Goal: Task Accomplishment & Management: Use online tool/utility

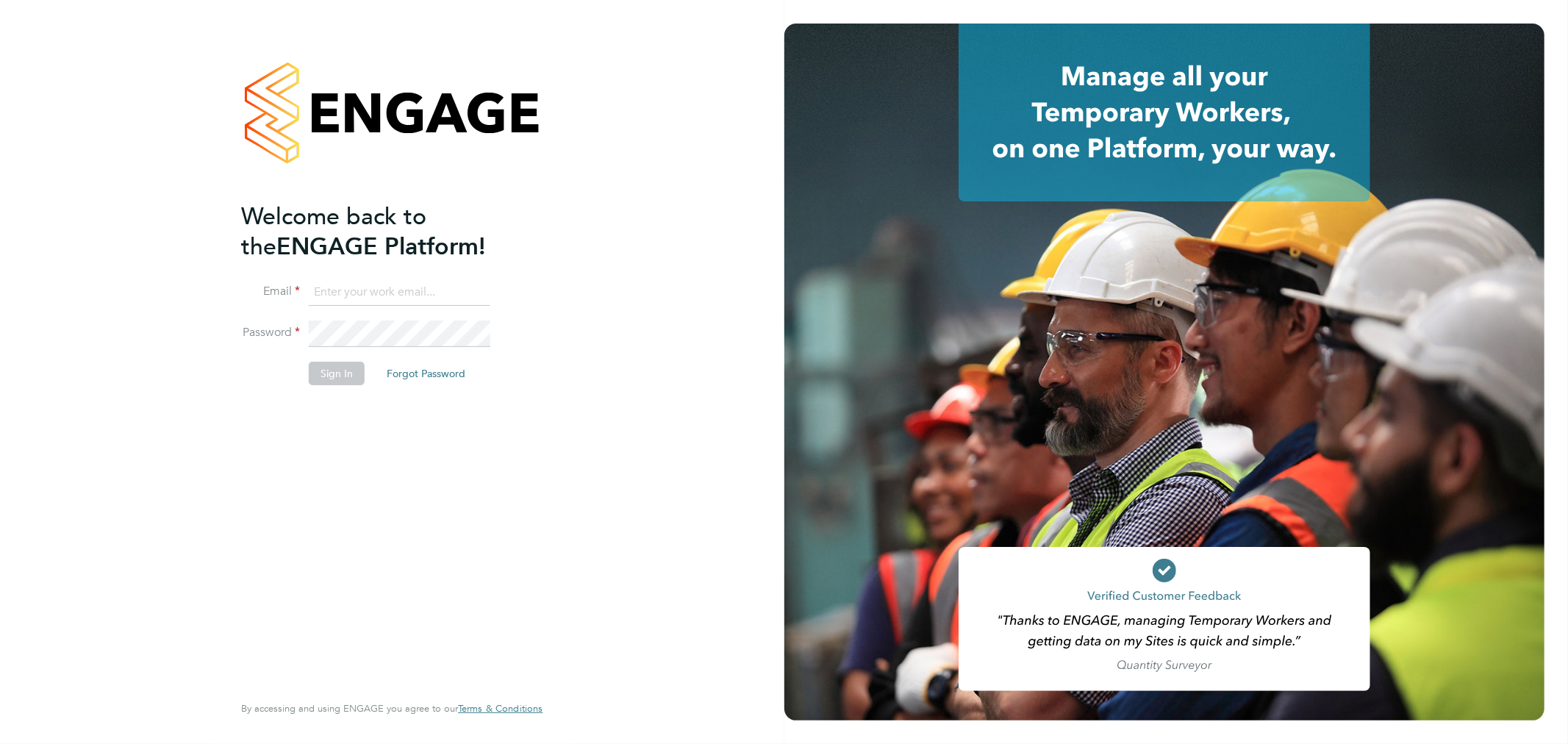
type input "cheri@enhancecatering.co.uk"
click at [328, 374] on button "Sign In" at bounding box center [337, 374] width 56 height 23
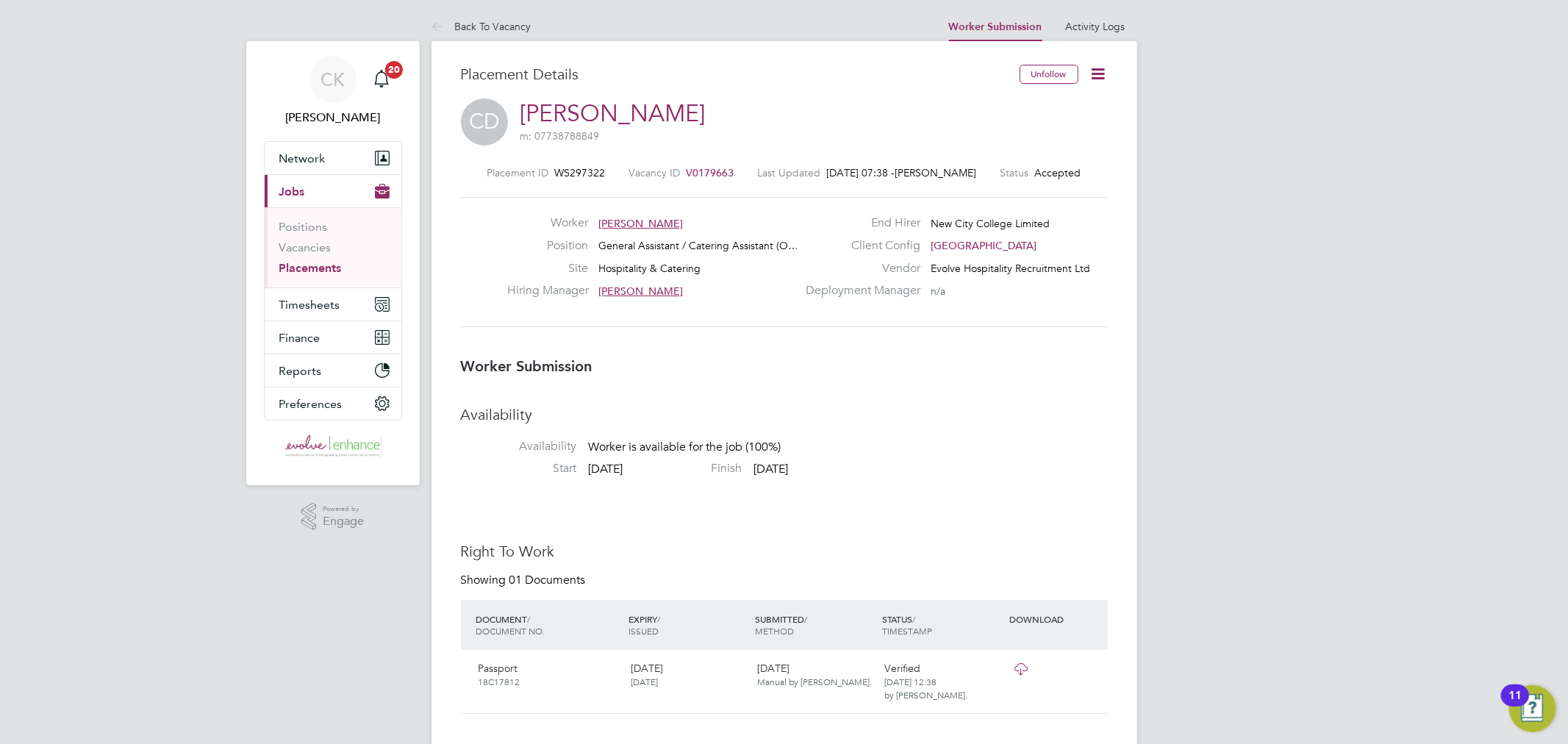
click at [1093, 75] on icon at bounding box center [1099, 74] width 19 height 19
click at [1011, 170] on li "Confirm" at bounding box center [1036, 179] width 136 height 20
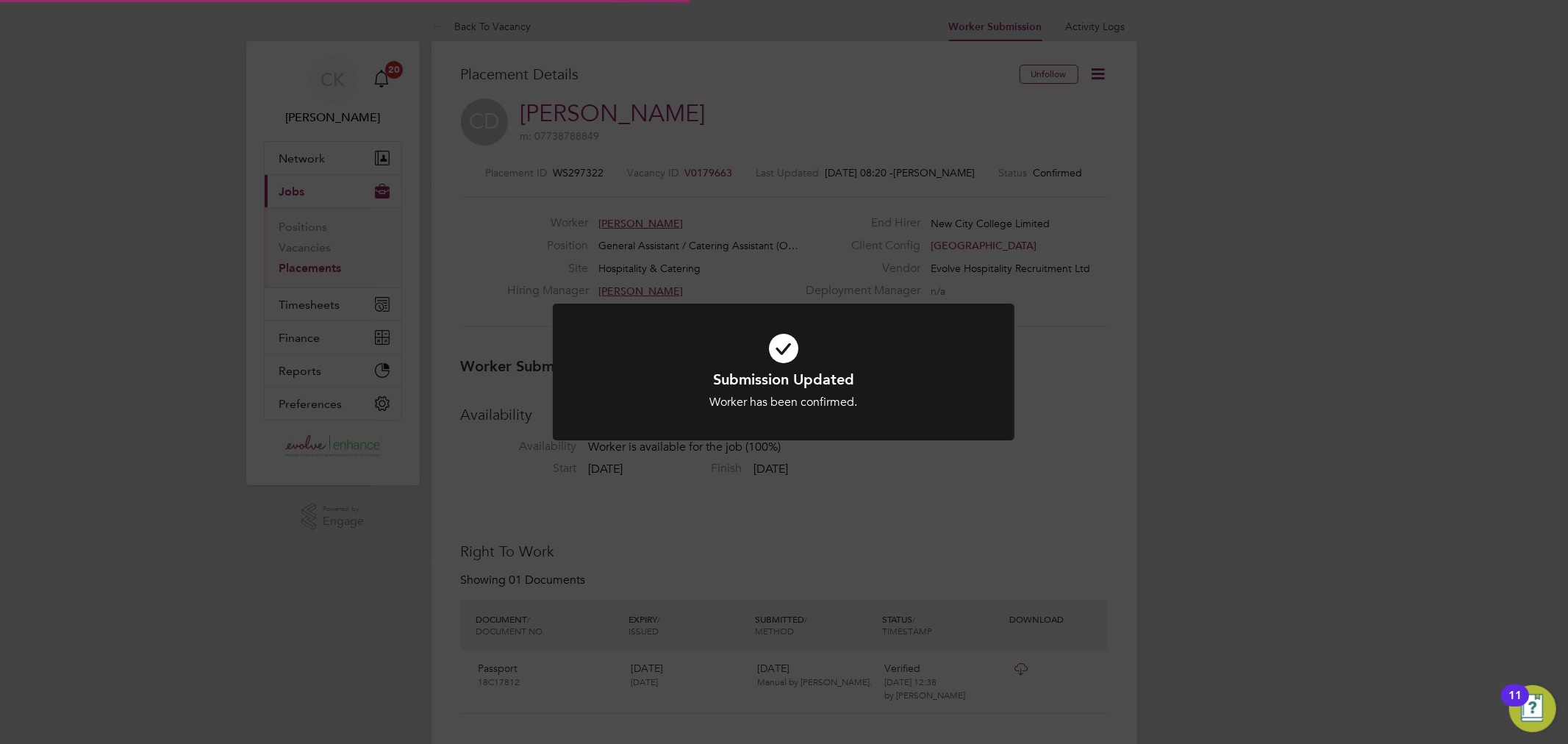
scroll to position [15, 108]
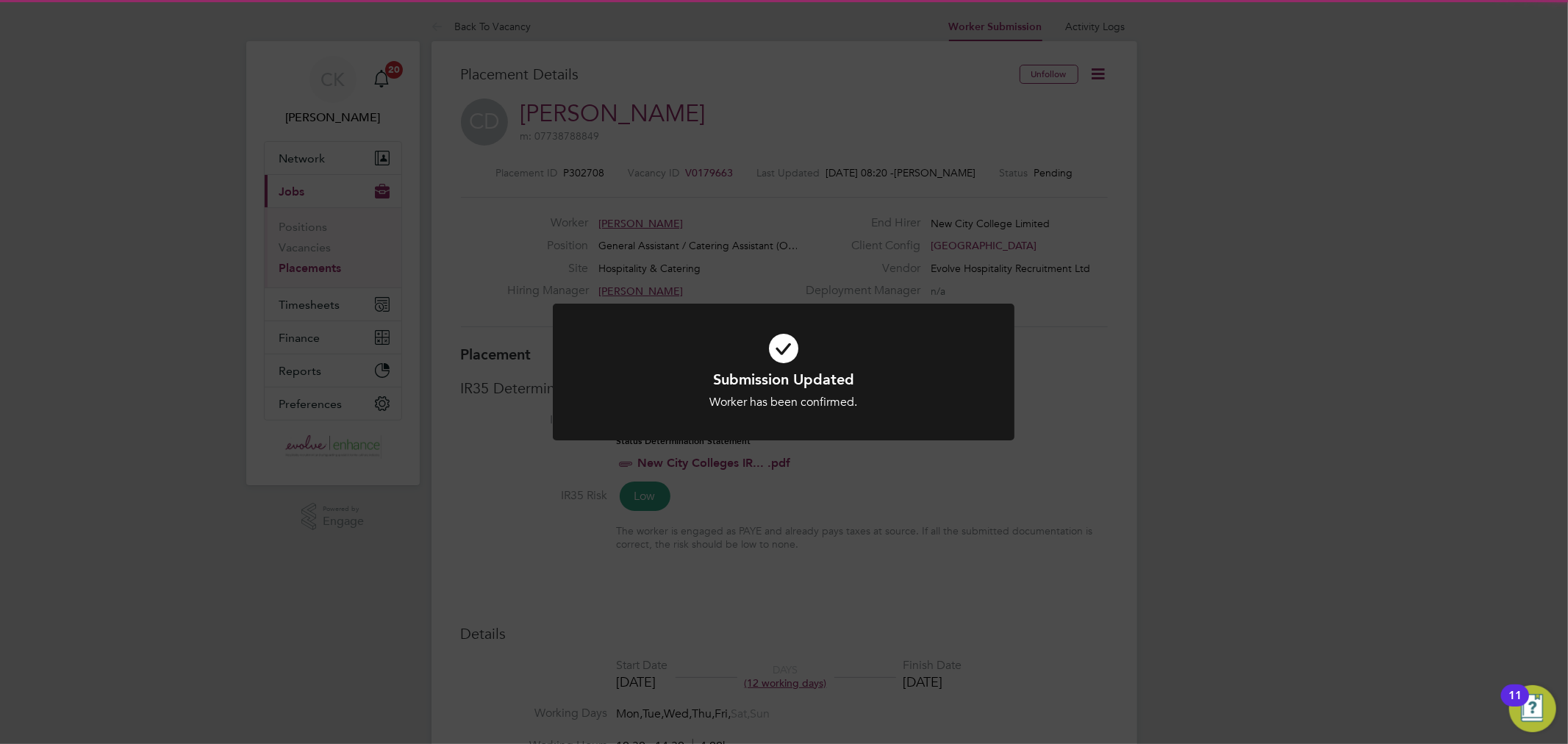
click at [780, 346] on icon at bounding box center [783, 349] width 382 height 58
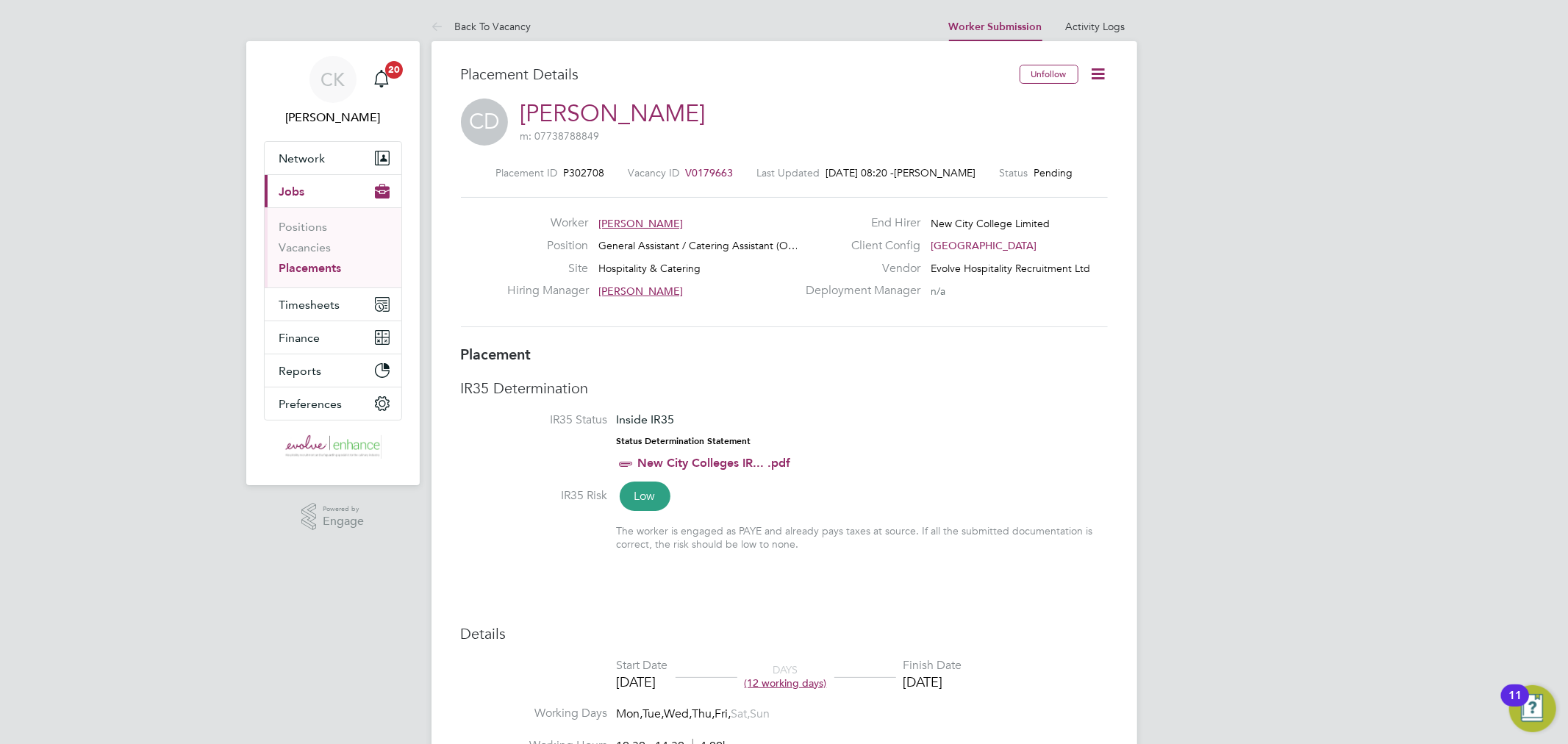
click at [1094, 68] on icon at bounding box center [1099, 74] width 19 height 19
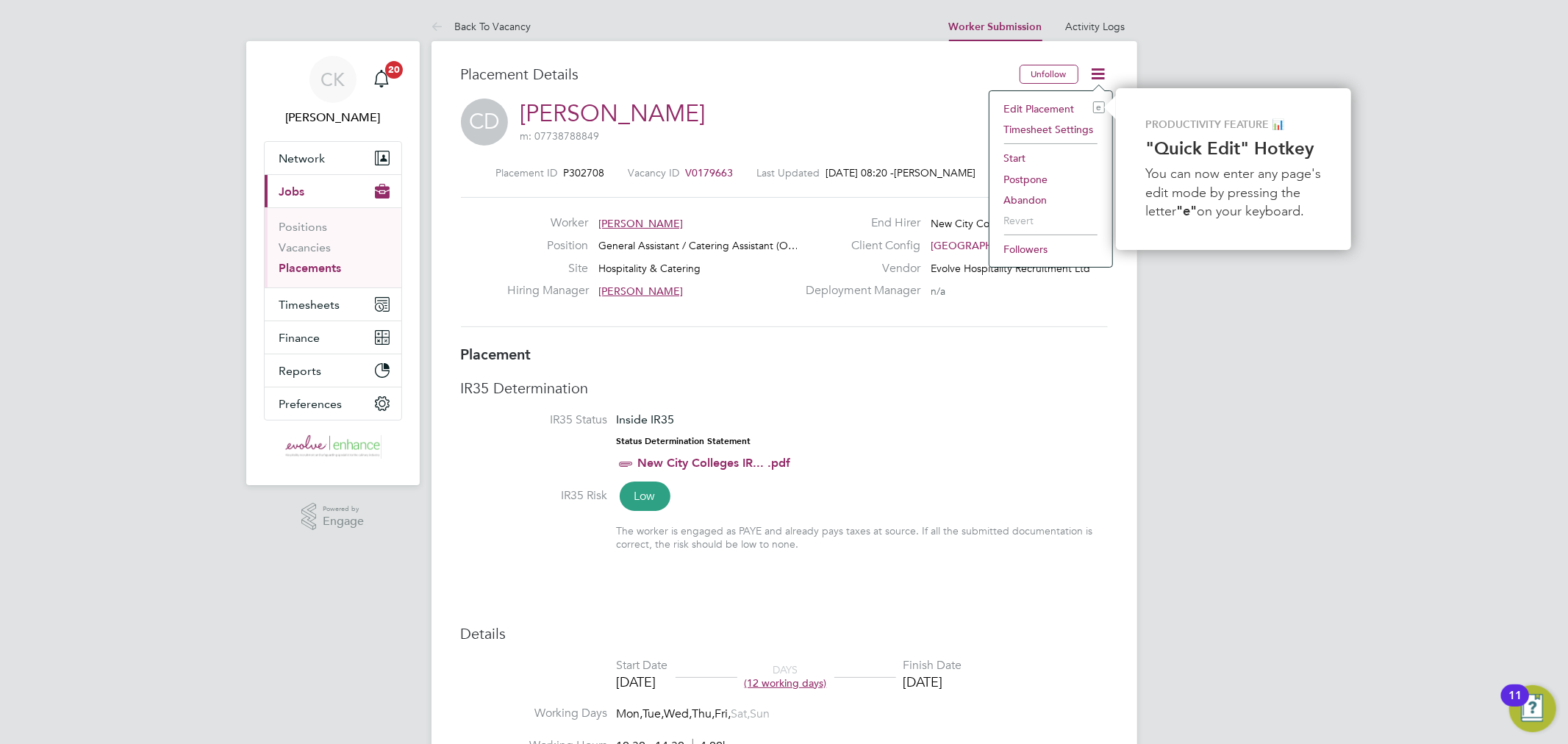
click at [1019, 156] on li "Start" at bounding box center [1051, 158] width 108 height 20
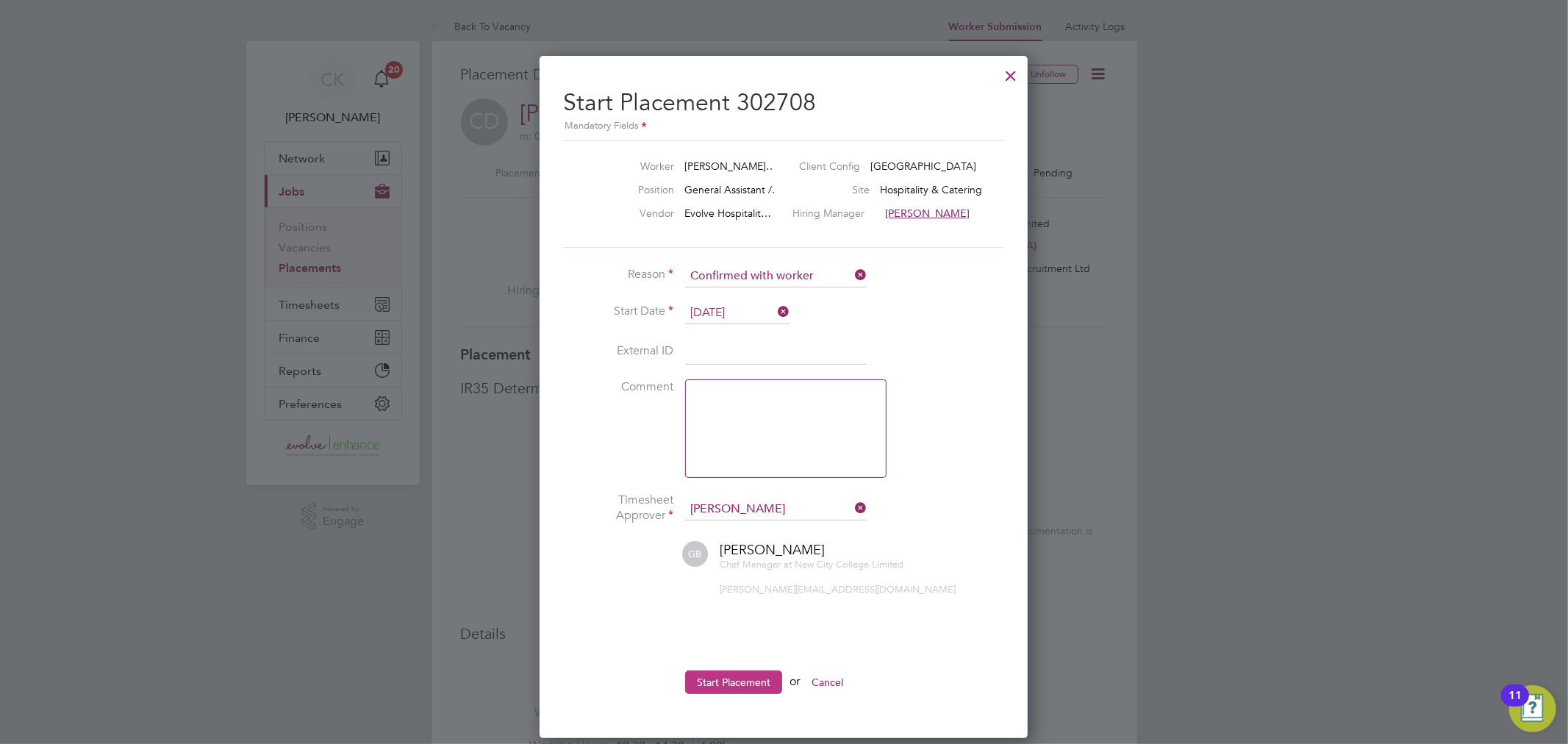
click at [738, 672] on button "Start Placement" at bounding box center [733, 682] width 97 height 23
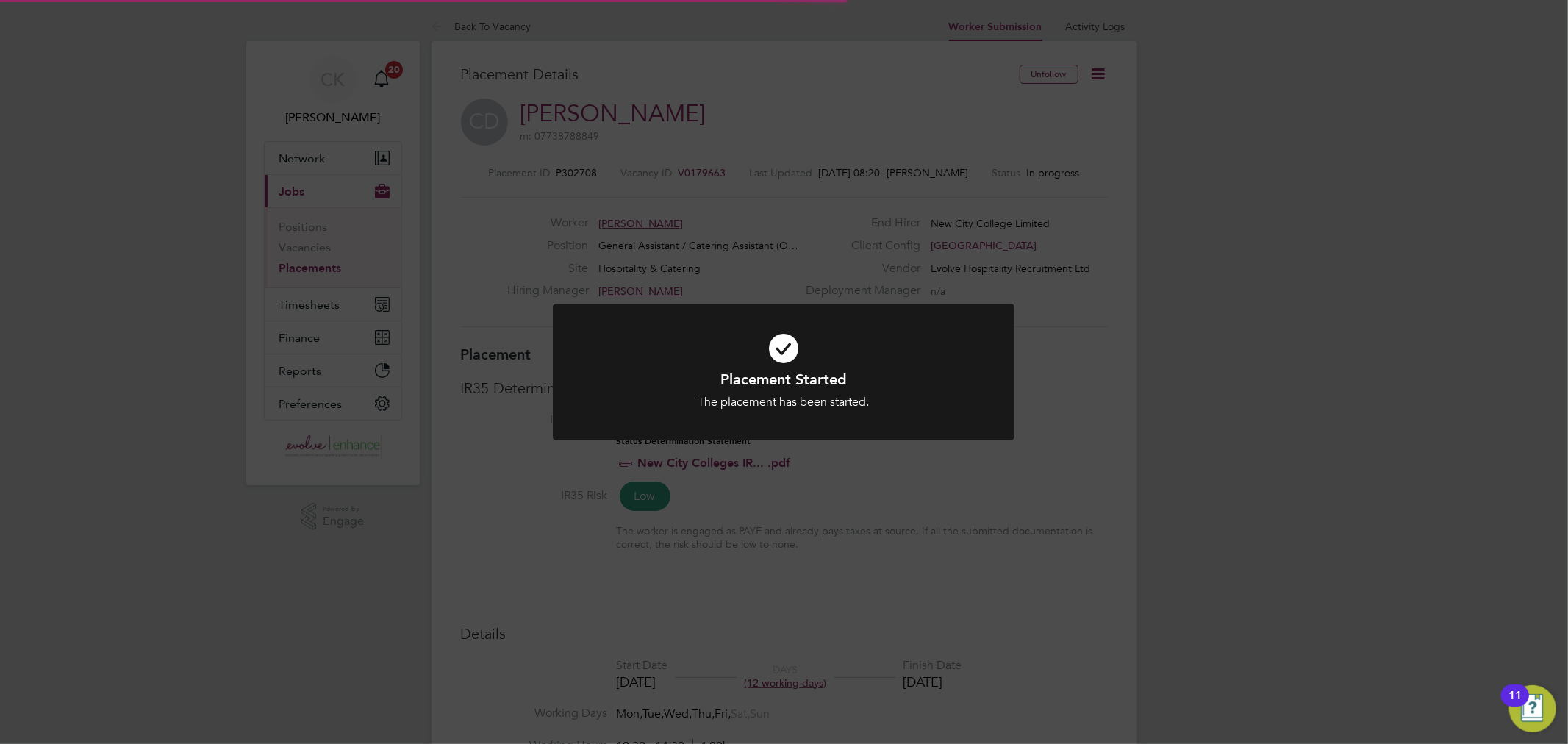
click at [780, 355] on icon at bounding box center [783, 349] width 382 height 58
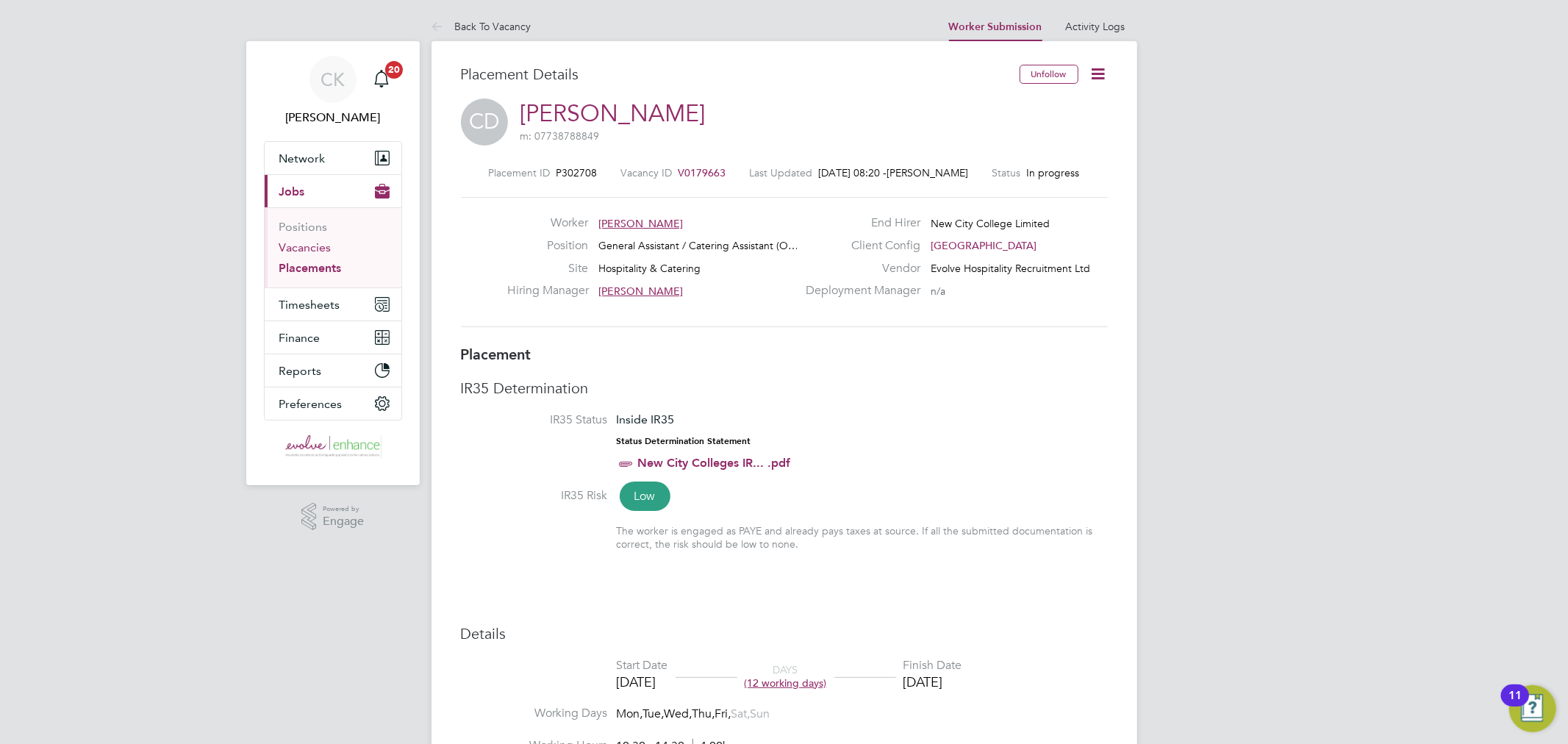
drag, startPoint x: 316, startPoint y: 243, endPoint x: 317, endPoint y: 253, distance: 10.0
click at [316, 243] on link "Vacancies" at bounding box center [305, 247] width 52 height 14
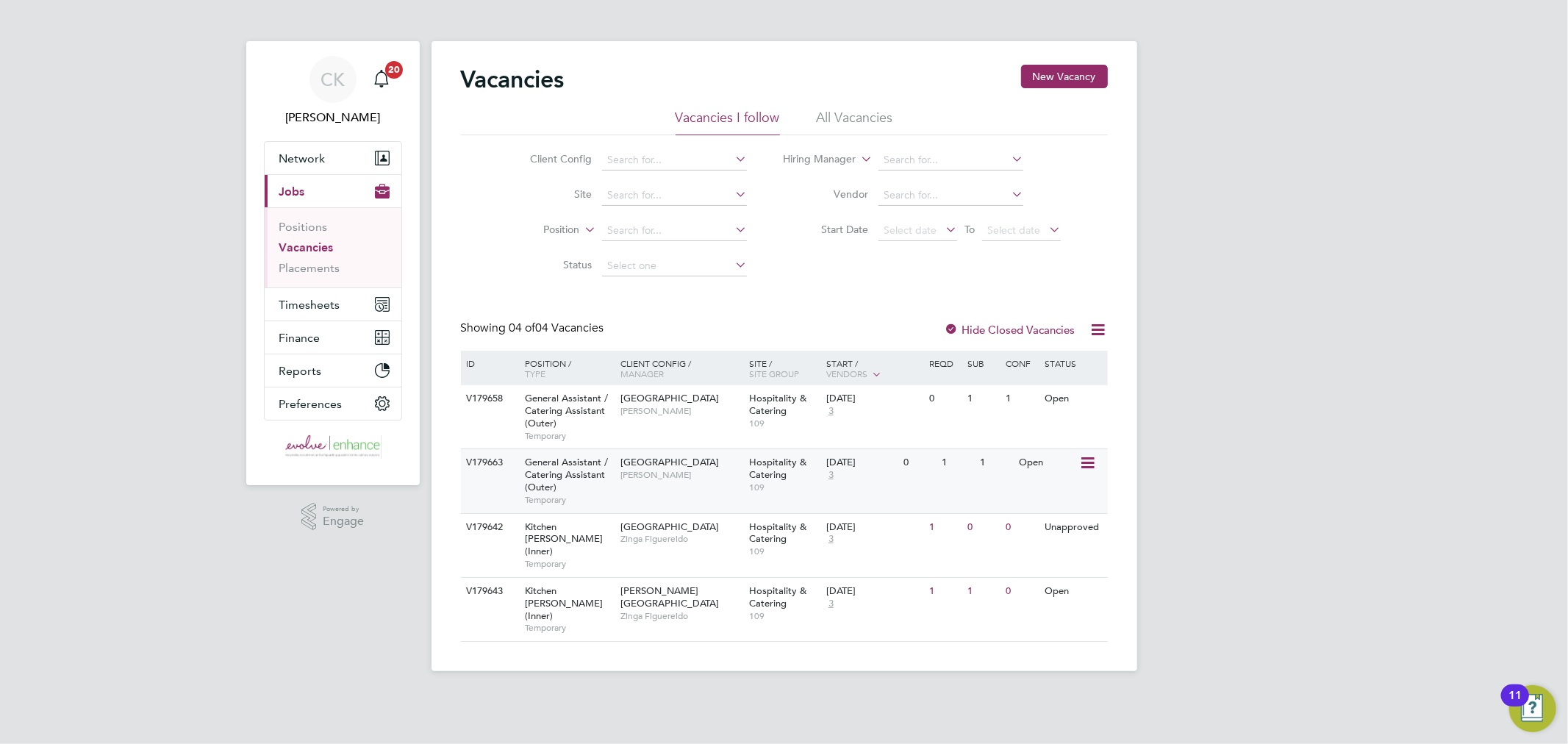
click at [791, 493] on div "Hospitality & Catering 109" at bounding box center [784, 474] width 77 height 51
click at [665, 610] on span "Zinga Figuereido" at bounding box center [681, 616] width 121 height 12
click at [731, 416] on div "Epping Forest Campus Giuliana Baldan" at bounding box center [681, 404] width 128 height 38
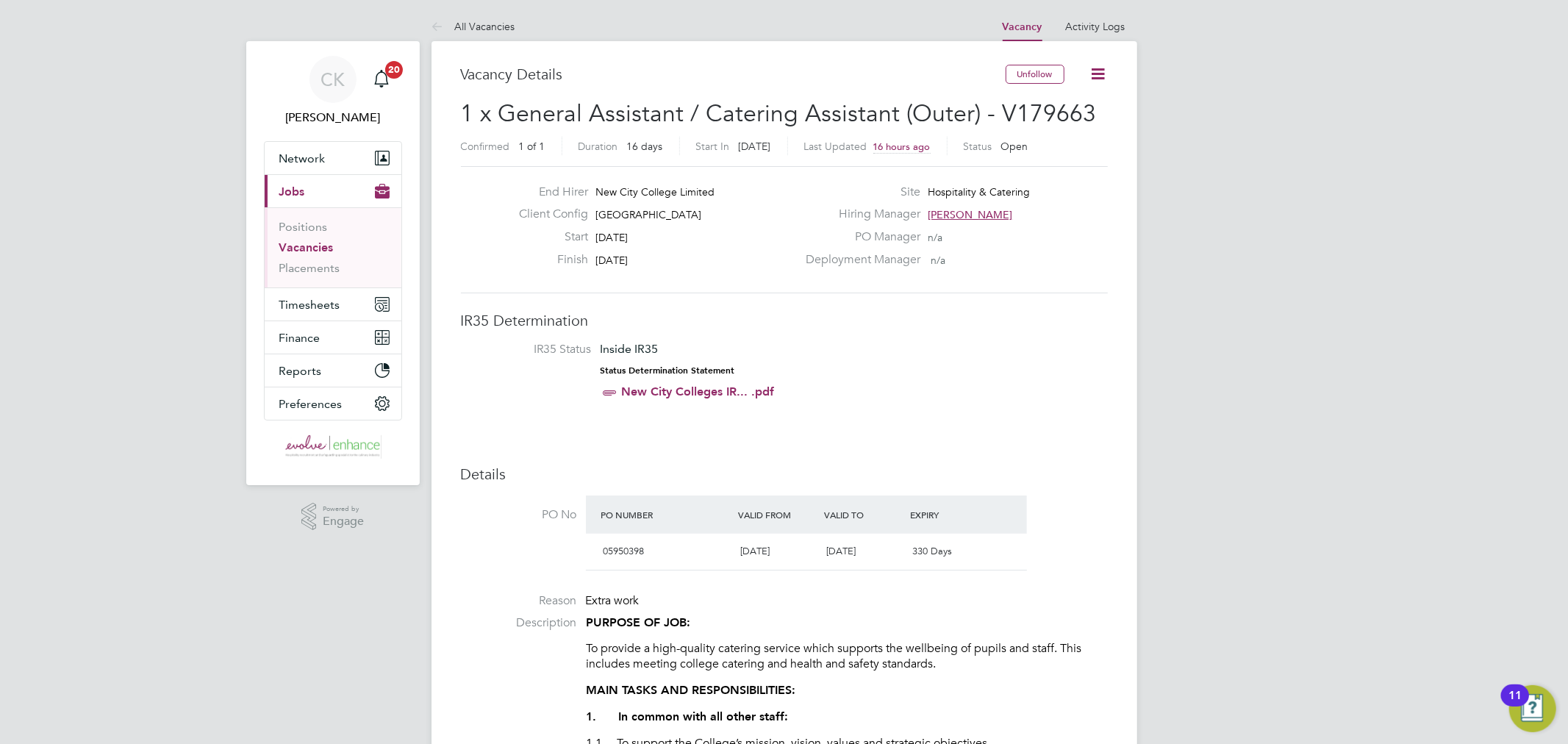
click at [1100, 76] on icon at bounding box center [1099, 74] width 19 height 19
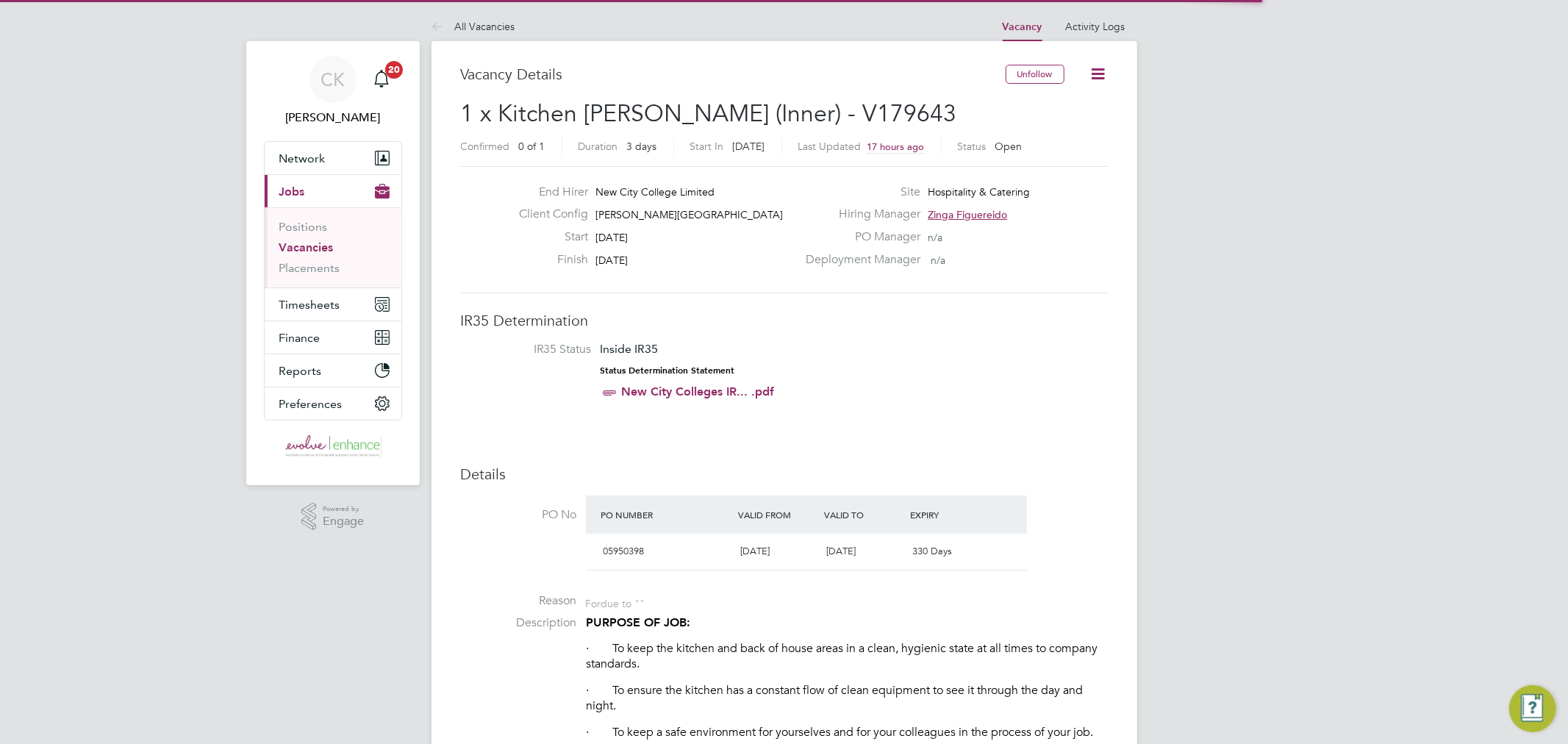
click at [1107, 68] on icon at bounding box center [1099, 74] width 19 height 19
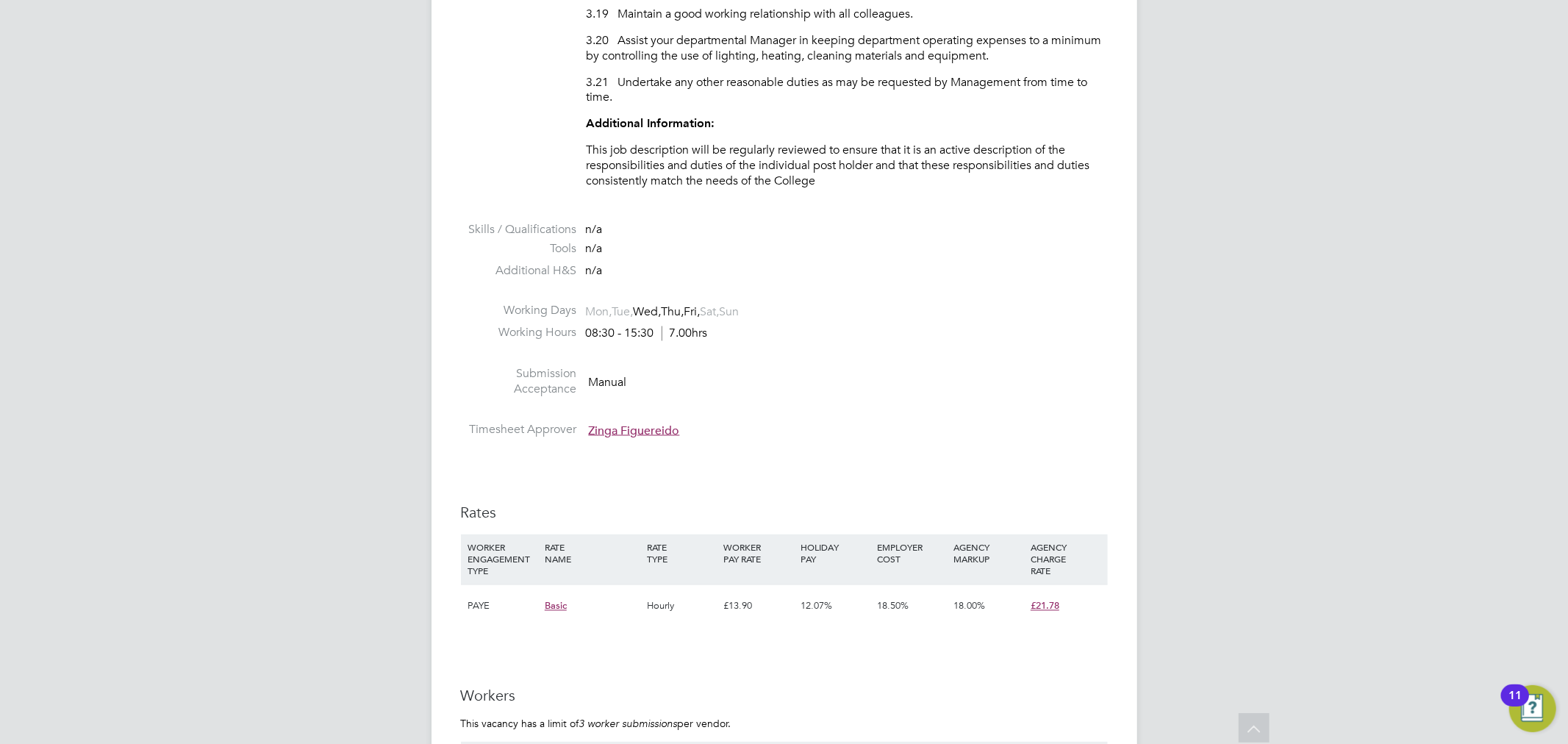
scroll to position [2287, 0]
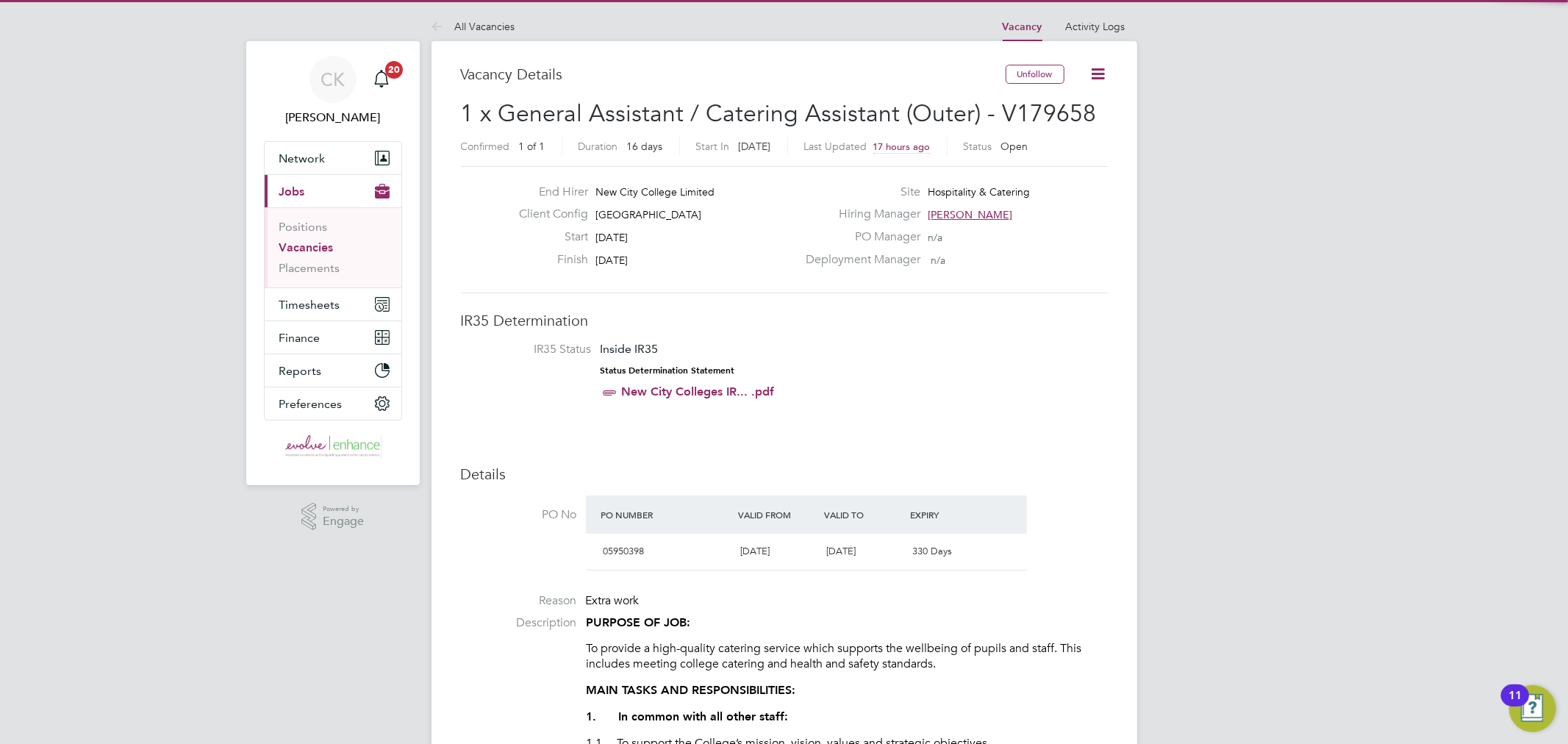
click at [1099, 72] on icon at bounding box center [1099, 74] width 19 height 19
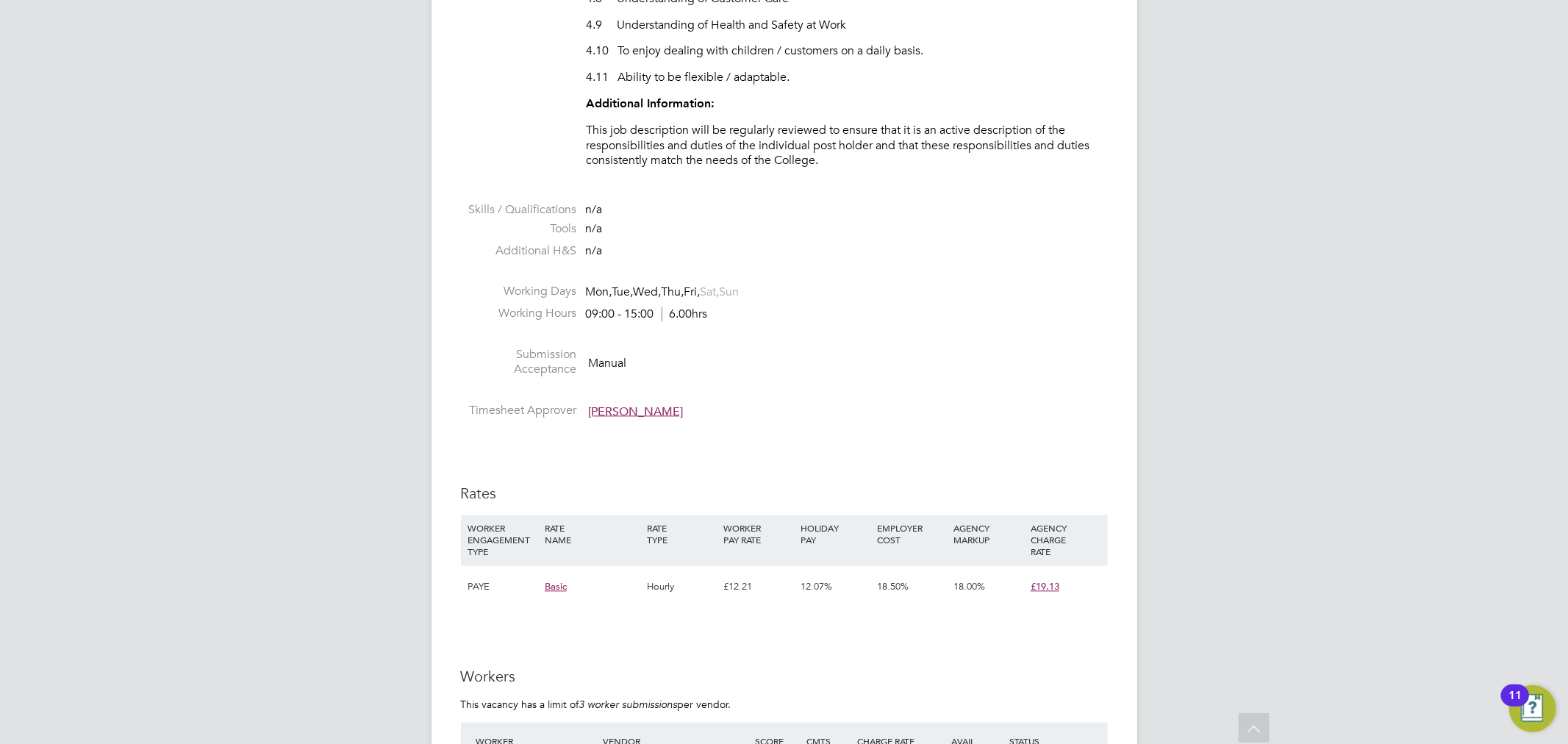
scroll to position [2532, 0]
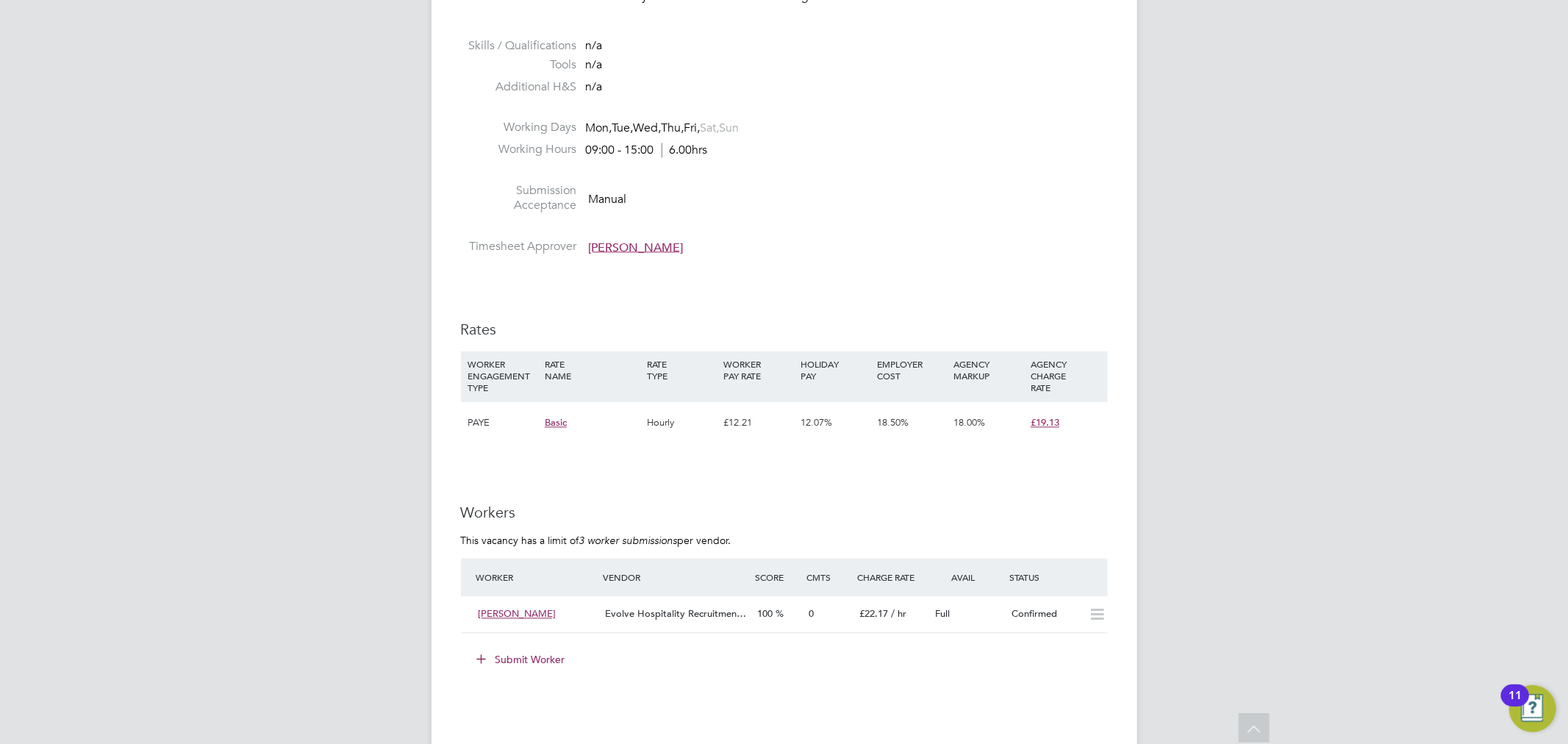
click at [1010, 619] on div "Confirmed" at bounding box center [1044, 614] width 76 height 24
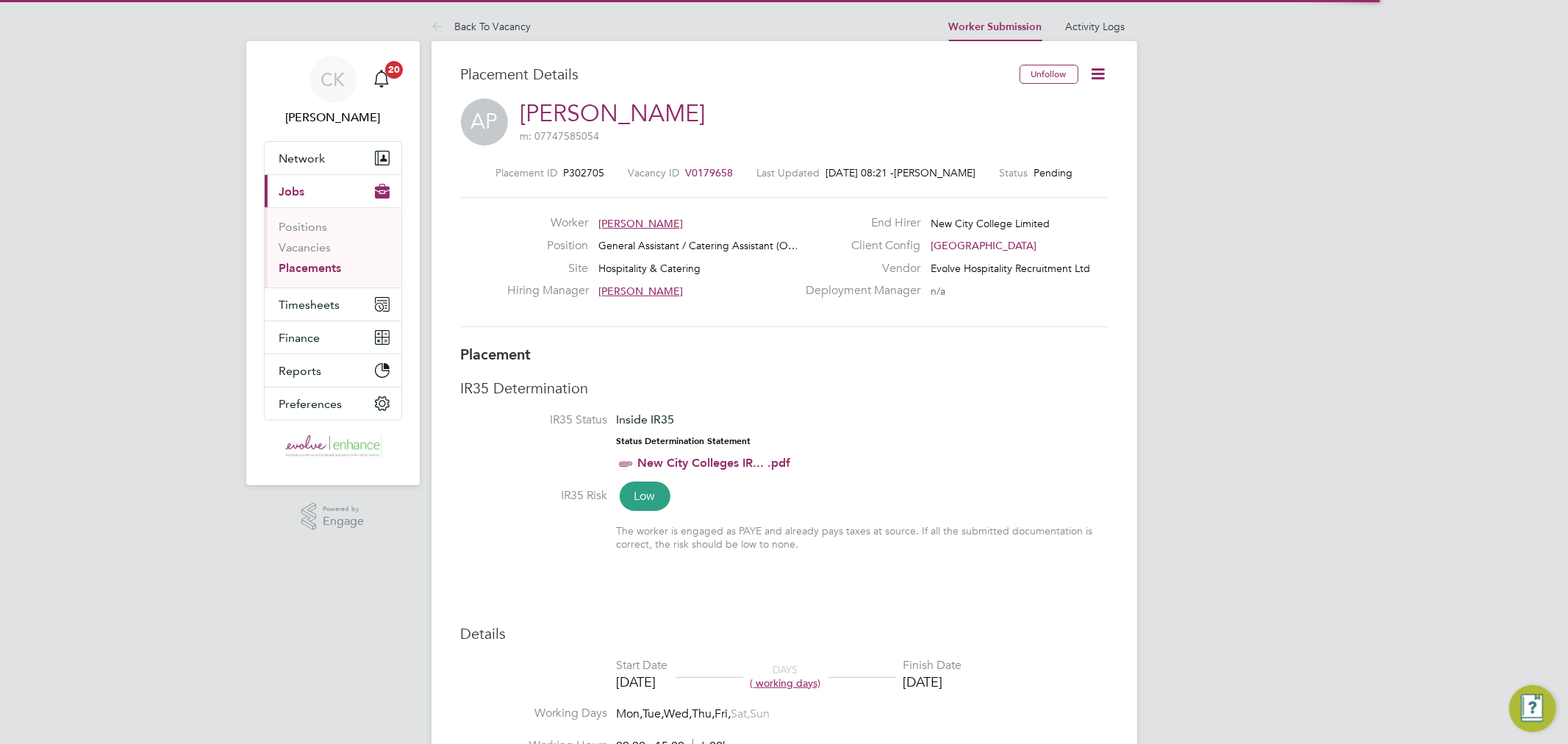
scroll to position [7, 7]
click at [1084, 75] on div "Unfollow" at bounding box center [1058, 81] width 100 height 33
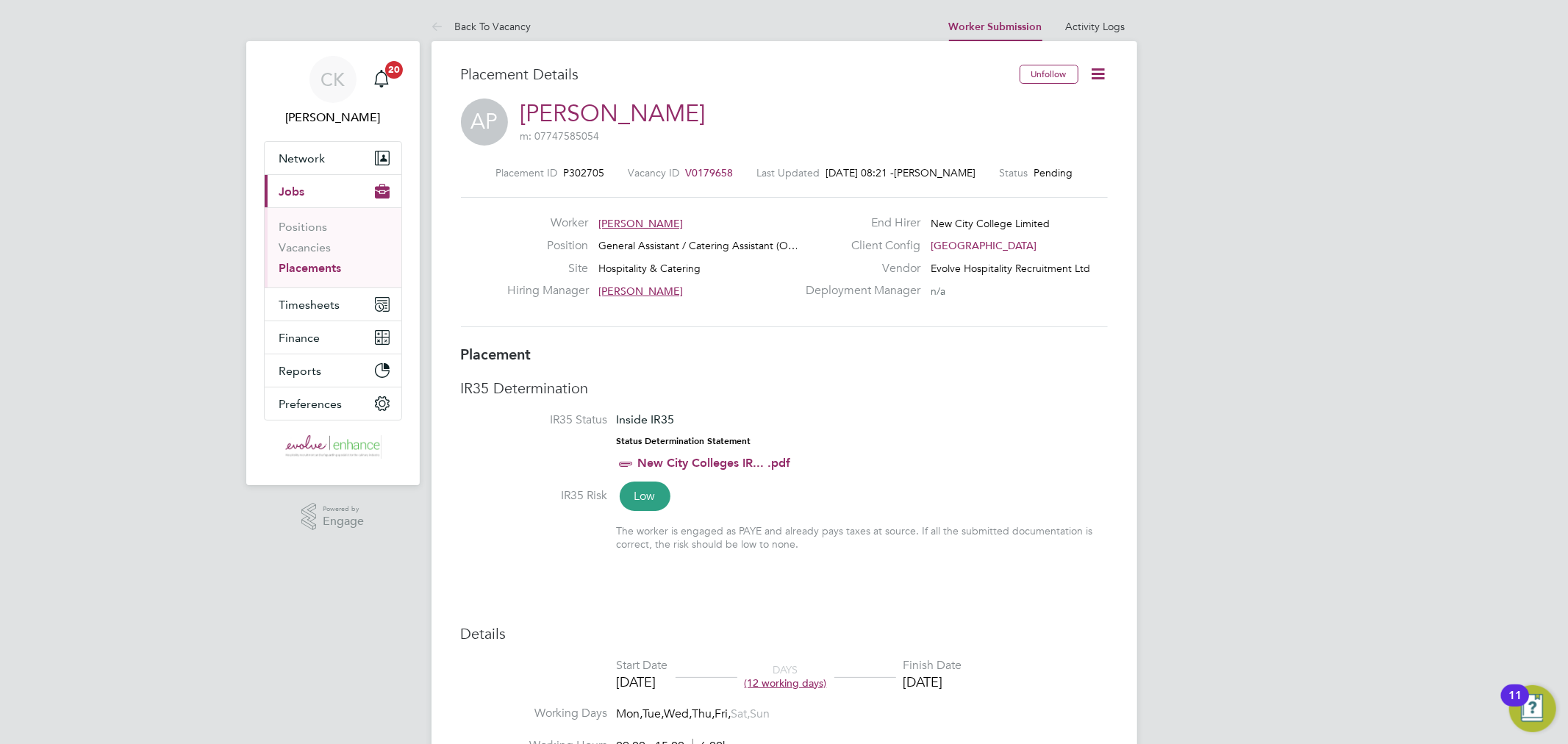
click at [1091, 78] on icon at bounding box center [1099, 74] width 19 height 19
click at [1016, 153] on li "Start" at bounding box center [1051, 158] width 108 height 20
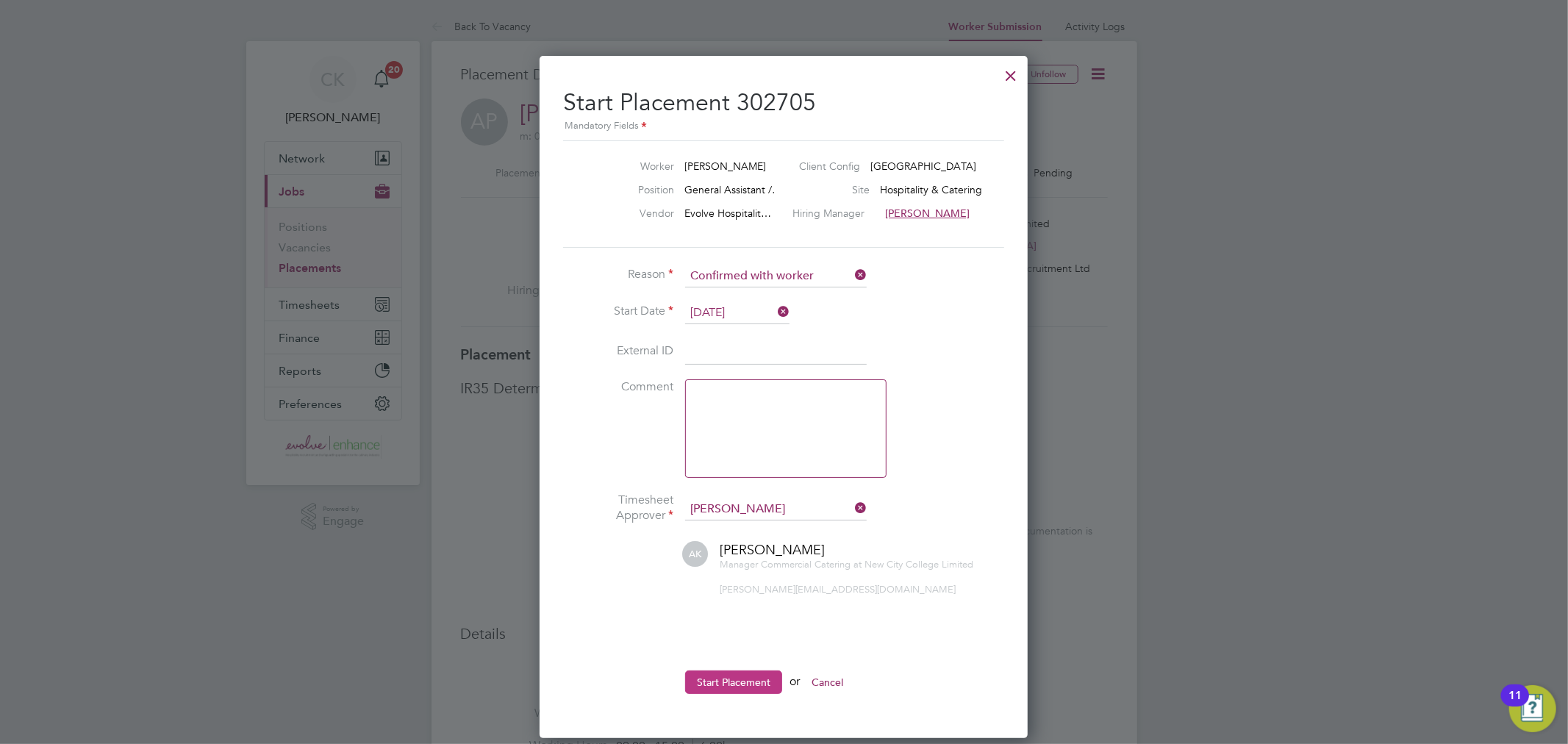
click at [742, 677] on button "Start Placement" at bounding box center [733, 682] width 97 height 23
